Goal: Task Accomplishment & Management: Manage account settings

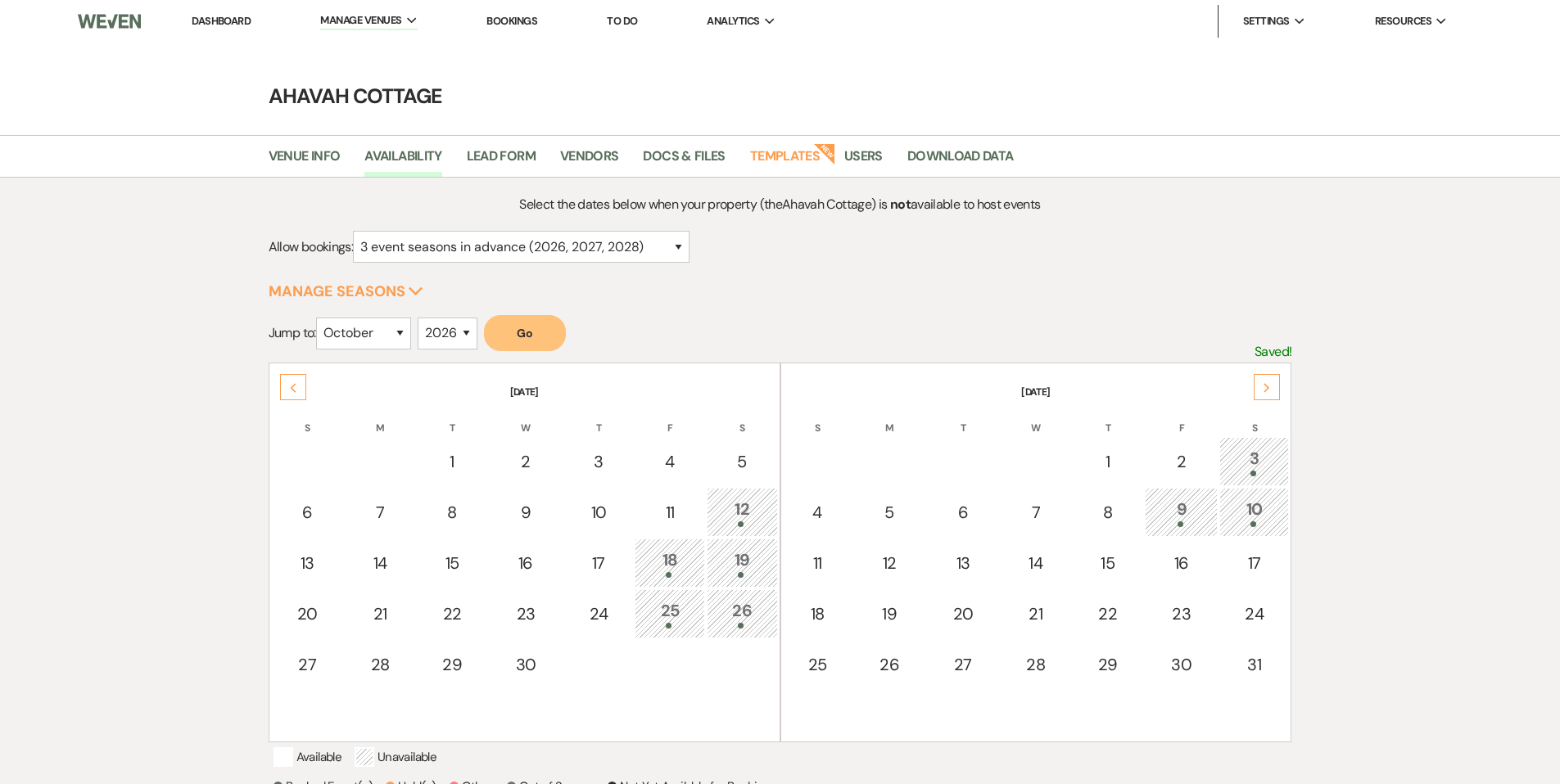
select select "3"
select select "10"
click at [445, 334] on select "2025 2026 2027 2028 2029" at bounding box center [447, 334] width 60 height 32
select select "2025"
click at [422, 318] on select "2025 2026 2027 2028 2029" at bounding box center [447, 334] width 60 height 32
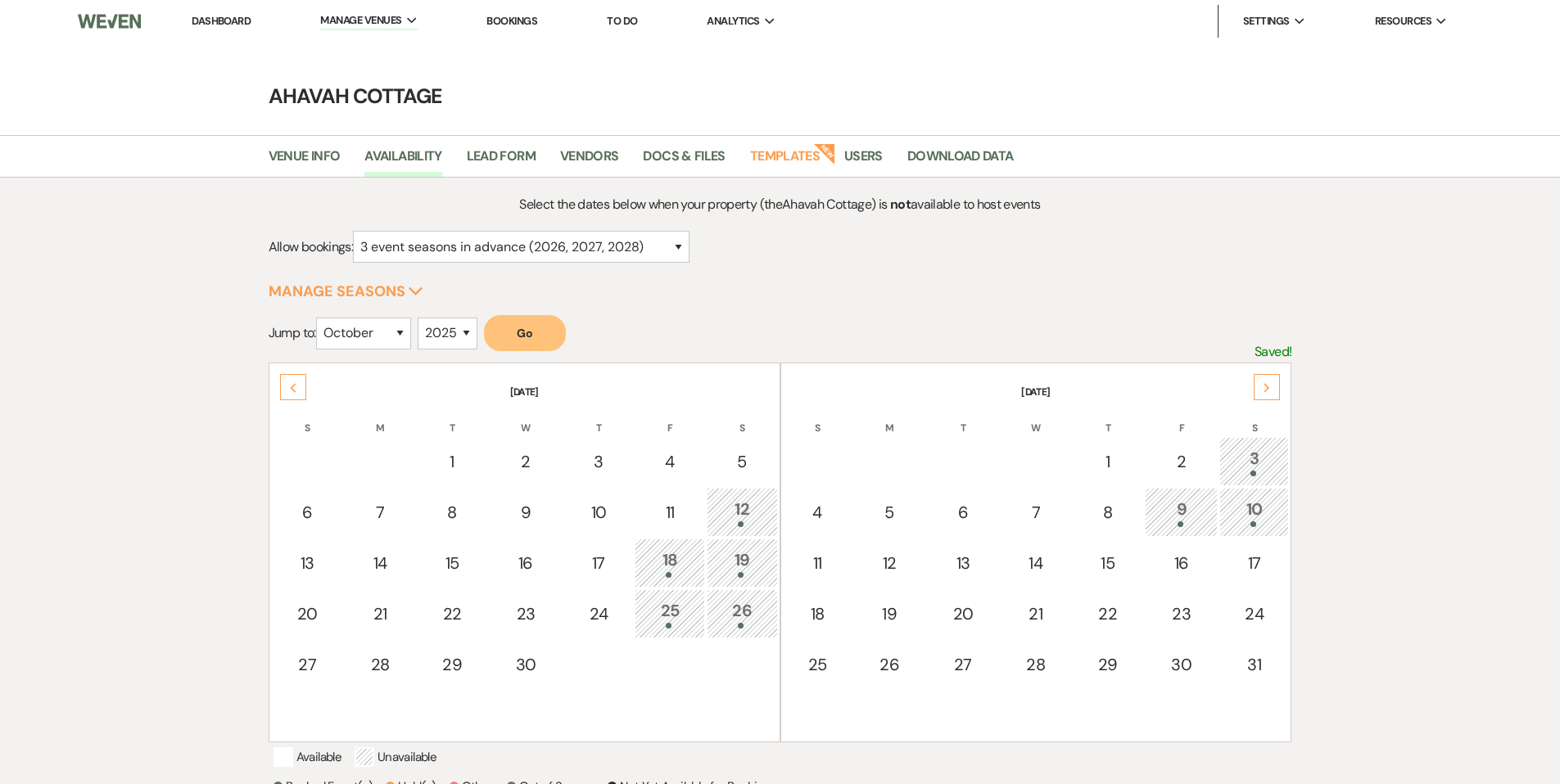
click at [527, 331] on button "Go" at bounding box center [524, 334] width 81 height 36
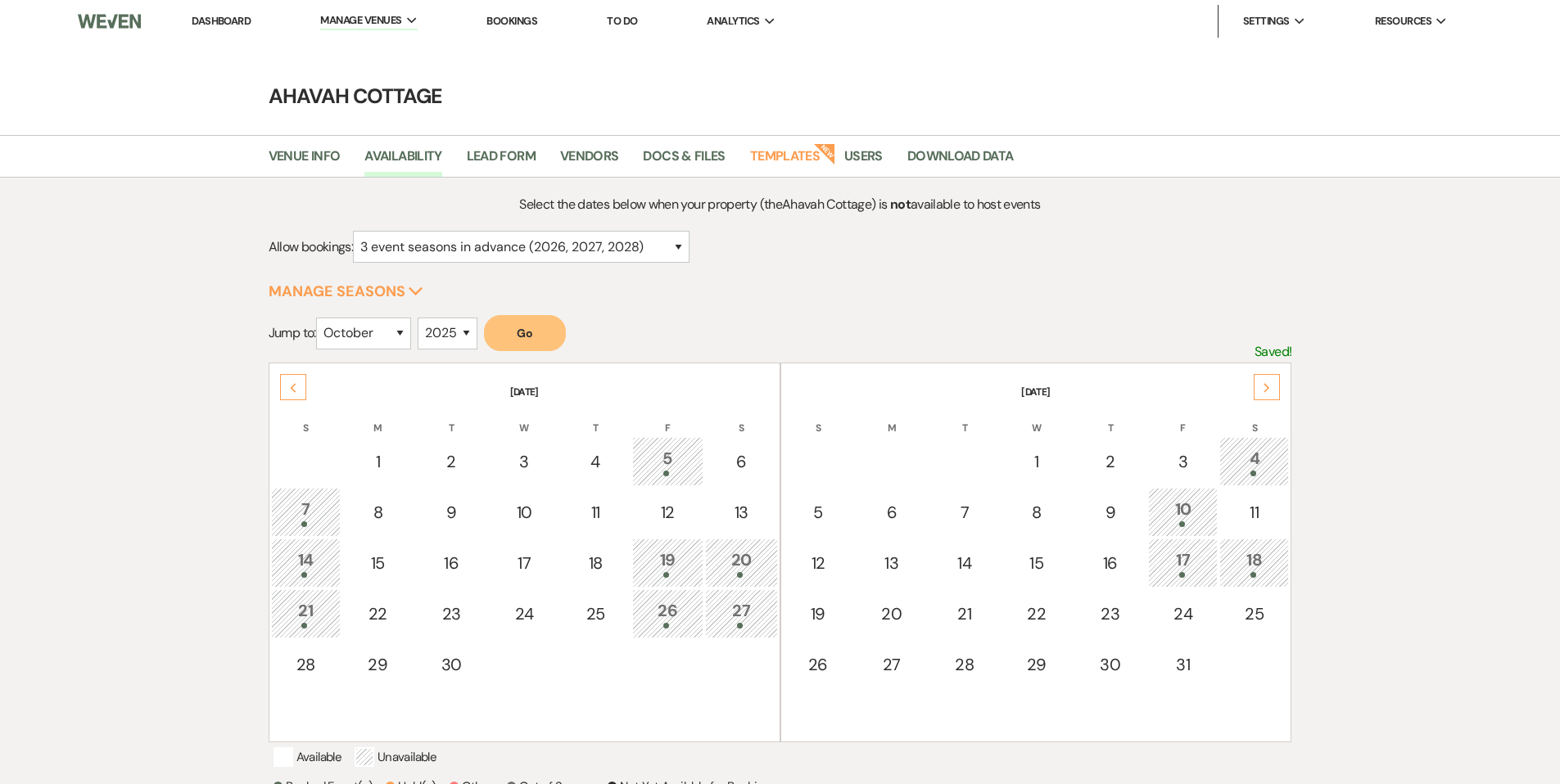
click at [223, 23] on link "Dashboard" at bounding box center [221, 21] width 59 height 14
